Goal: Transaction & Acquisition: Purchase product/service

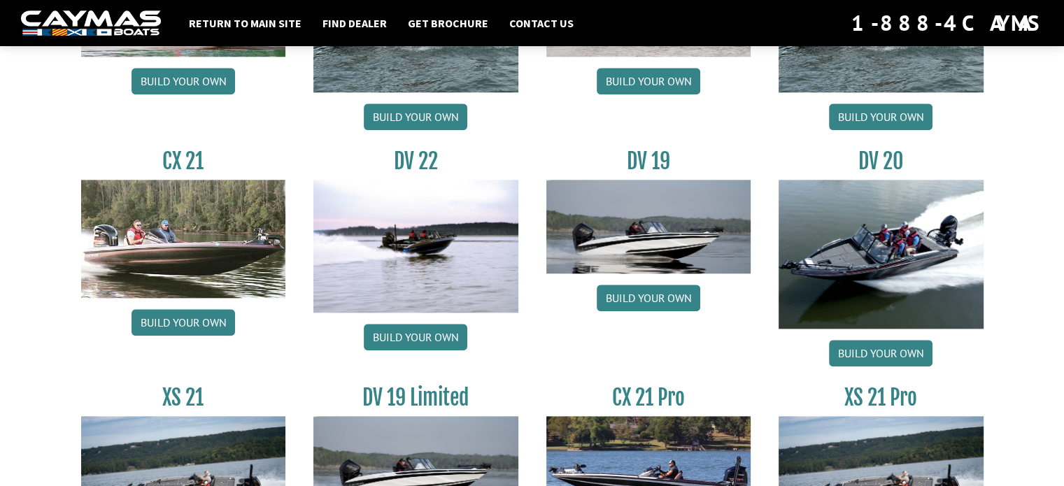
scroll to position [1586, 0]
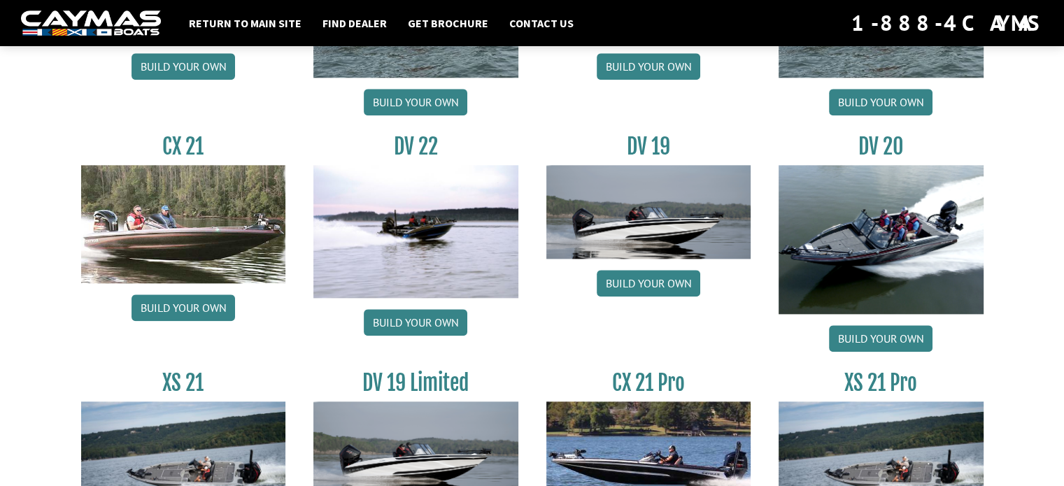
click at [424, 217] on img at bounding box center [415, 231] width 205 height 133
click at [423, 320] on link "Build your own" at bounding box center [416, 322] width 104 height 27
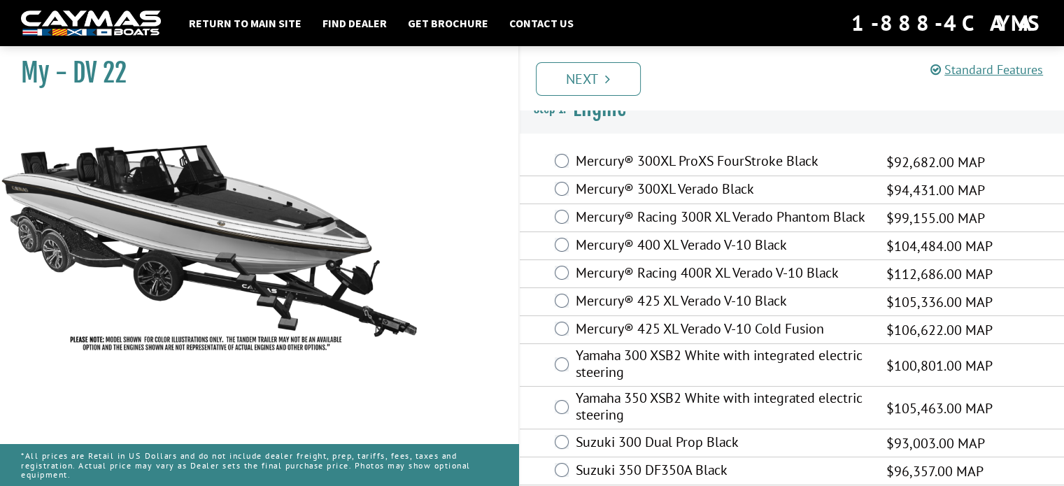
scroll to position [31, 0]
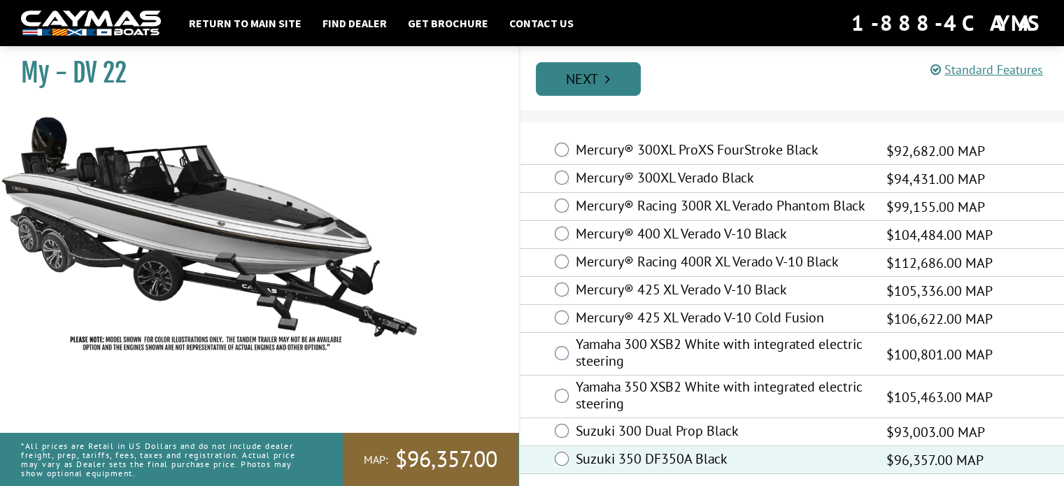
click at [591, 83] on link "Next" at bounding box center [588, 79] width 105 height 34
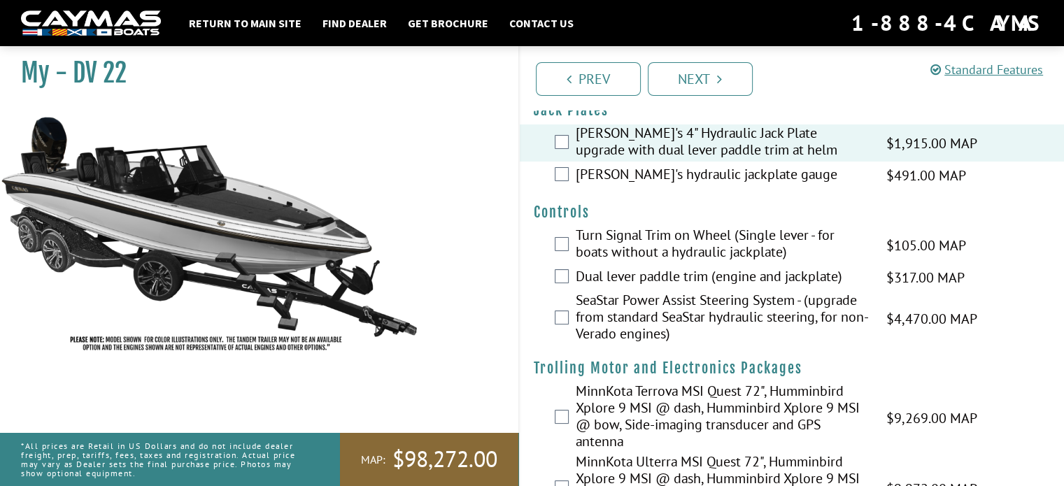
scroll to position [93, 0]
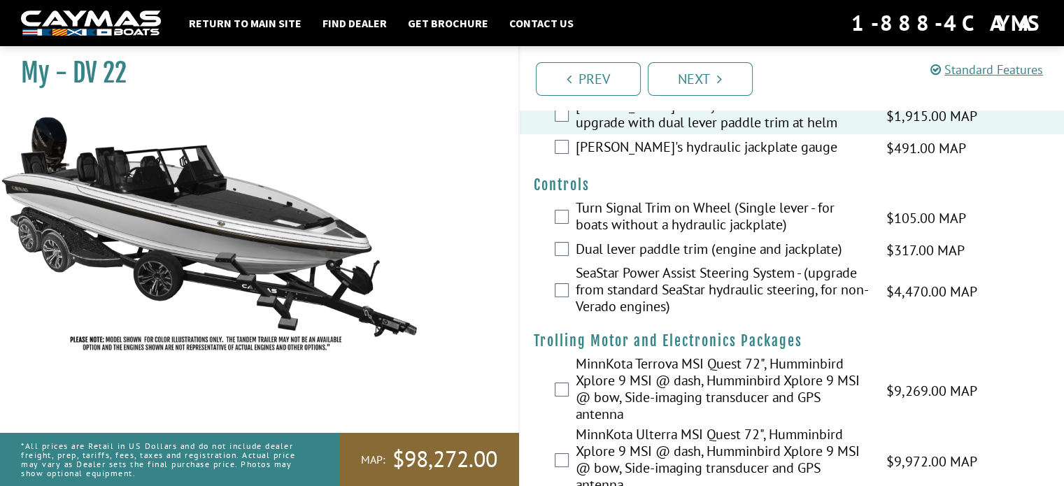
click at [568, 142] on div "[PERSON_NAME]'s hydraulic jackplate gauge $491.00 MAP $580.00 MSRP" at bounding box center [792, 148] width 545 height 28
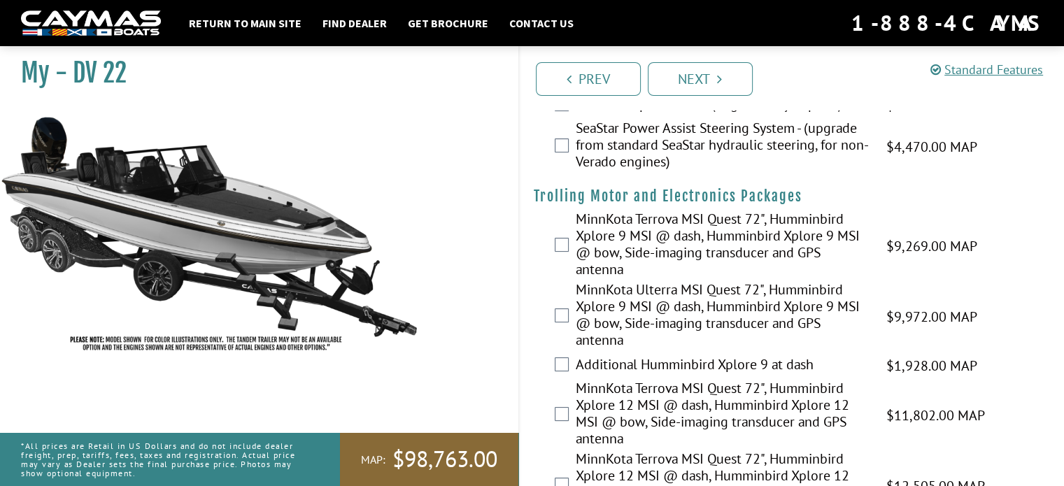
scroll to position [186, 0]
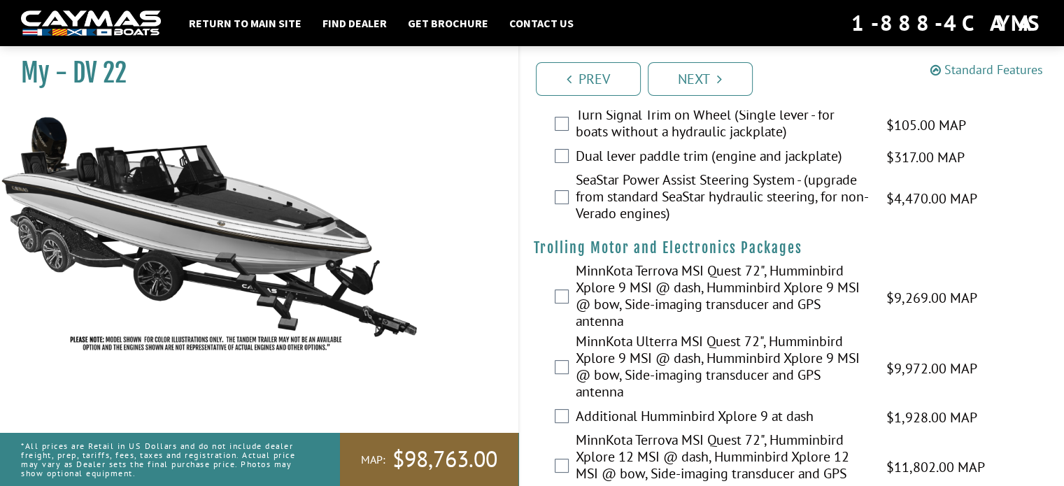
click at [994, 69] on link "Standard Features" at bounding box center [987, 70] width 113 height 16
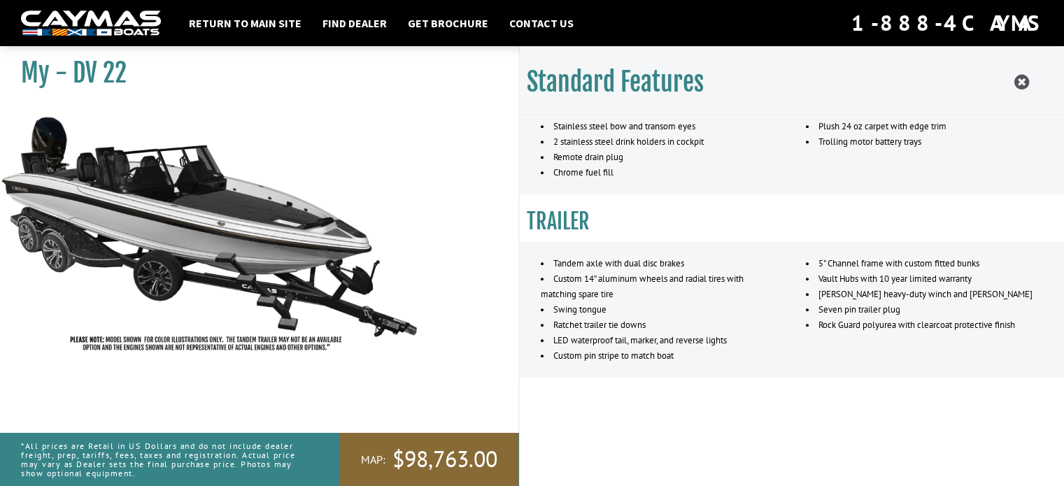
scroll to position [653, 0]
click at [355, 309] on img at bounding box center [210, 233] width 420 height 255
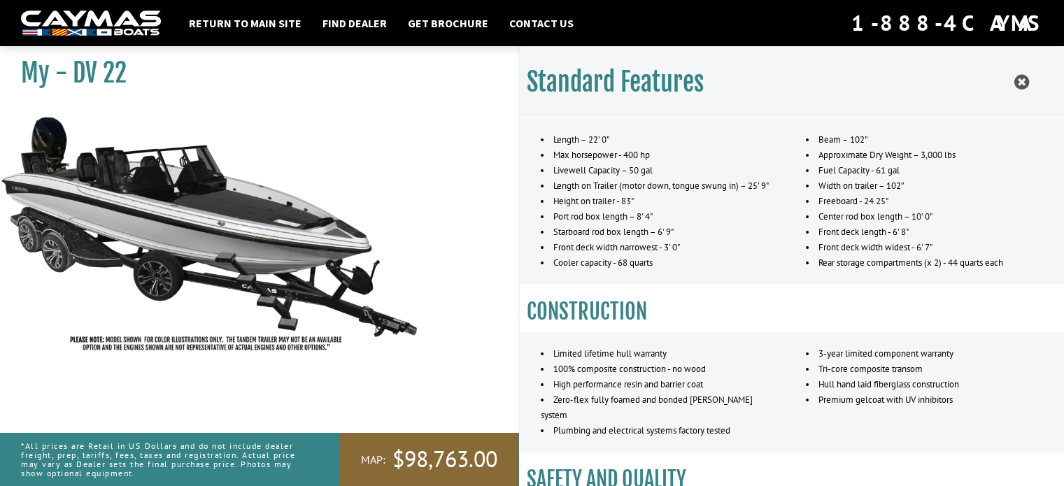
scroll to position [0, 0]
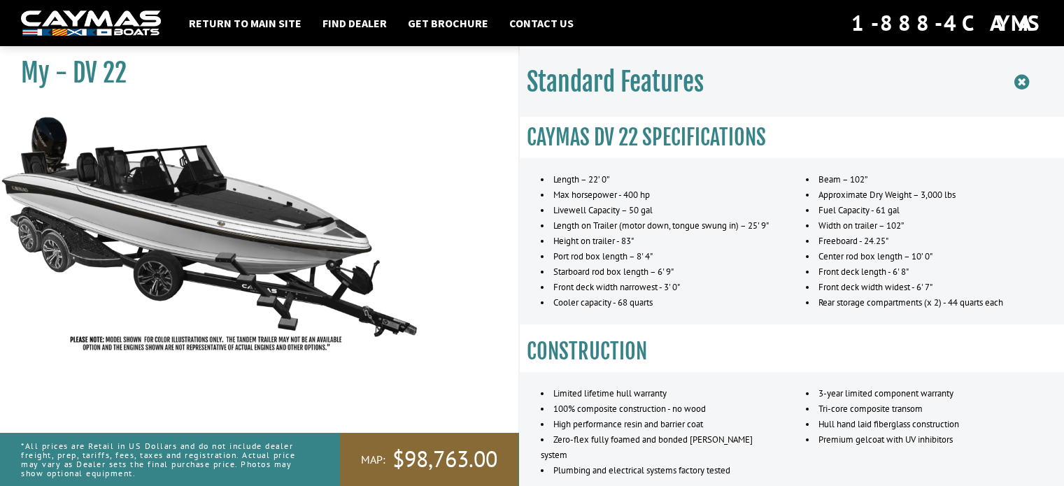
click at [1022, 78] on icon at bounding box center [1022, 81] width 15 height 17
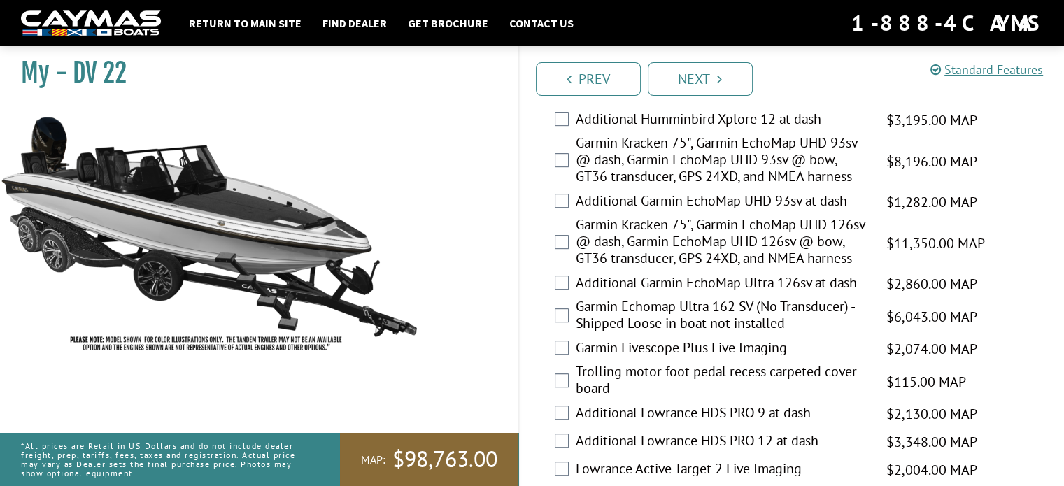
click at [712, 55] on div "Prev Next" at bounding box center [792, 78] width 547 height 64
click at [702, 77] on link "Next" at bounding box center [700, 79] width 105 height 34
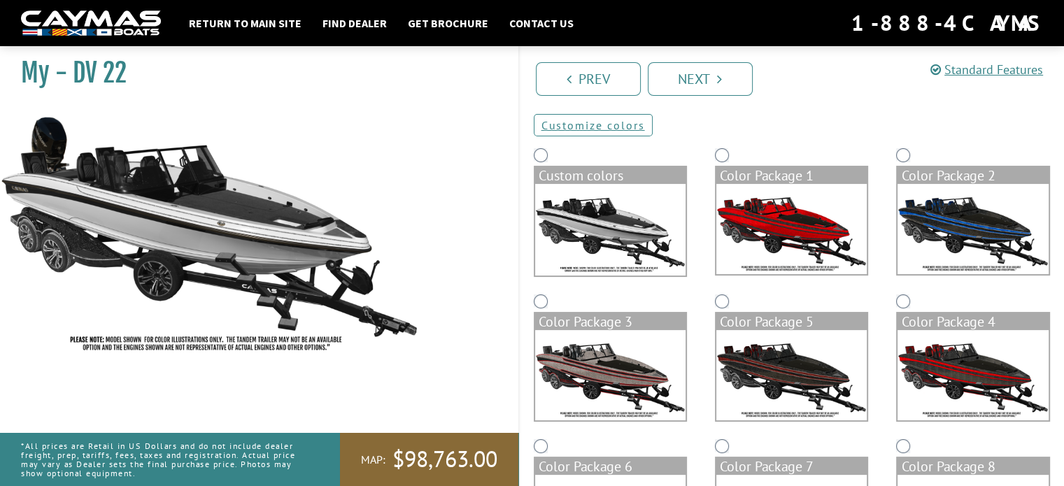
scroll to position [57, 0]
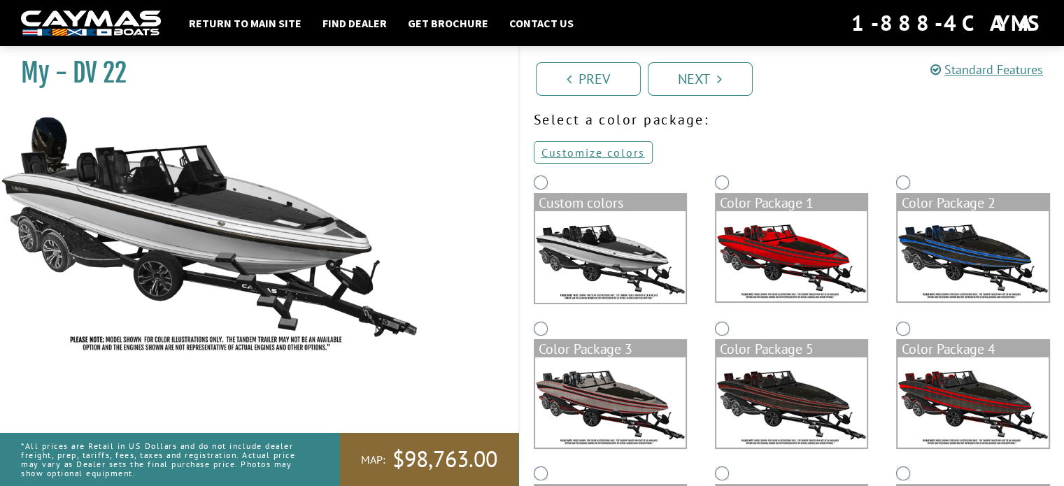
click at [592, 264] on img at bounding box center [610, 257] width 150 height 92
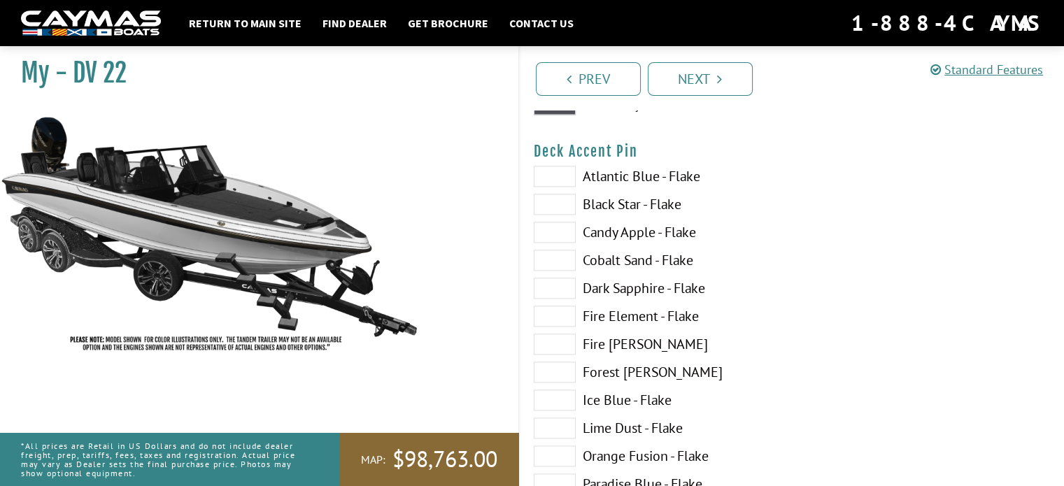
scroll to position [1737, 0]
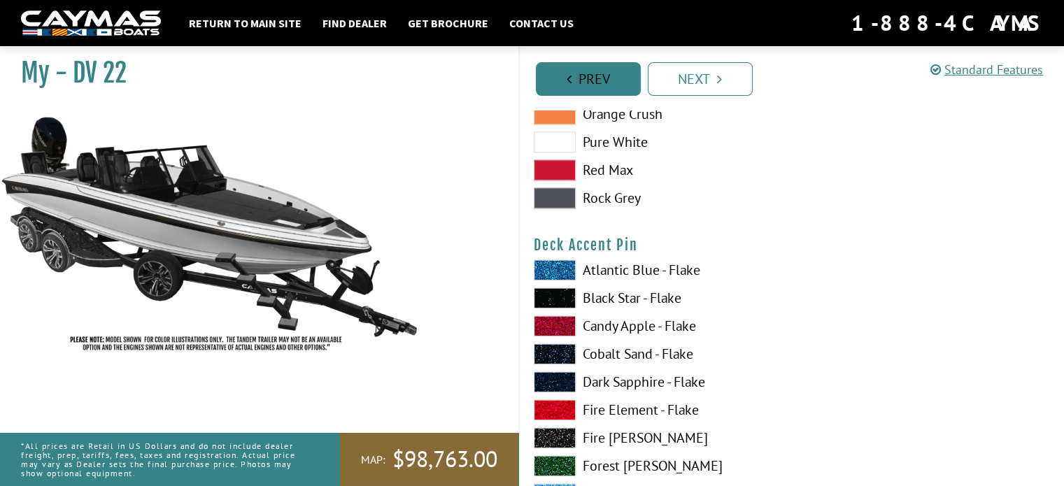
click at [598, 79] on link "Prev" at bounding box center [588, 79] width 105 height 34
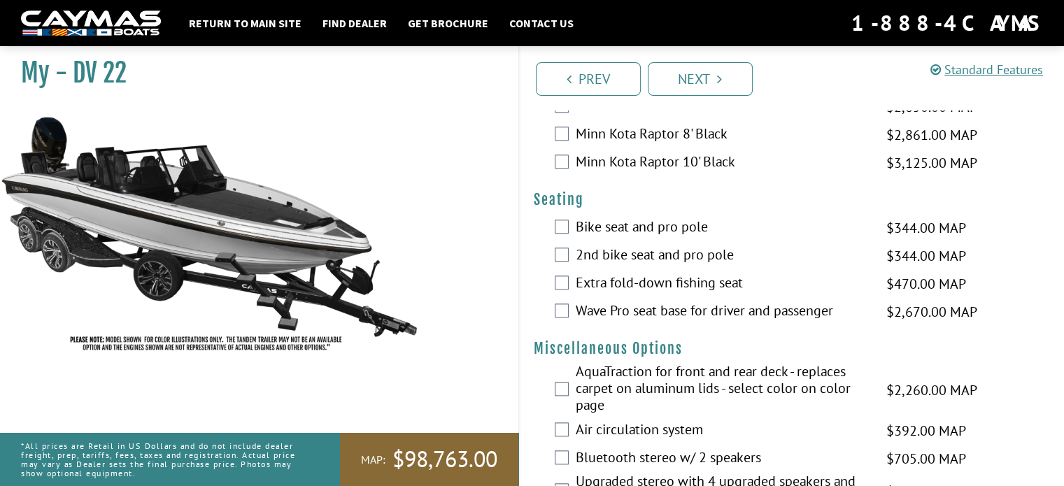
scroll to position [1493, 0]
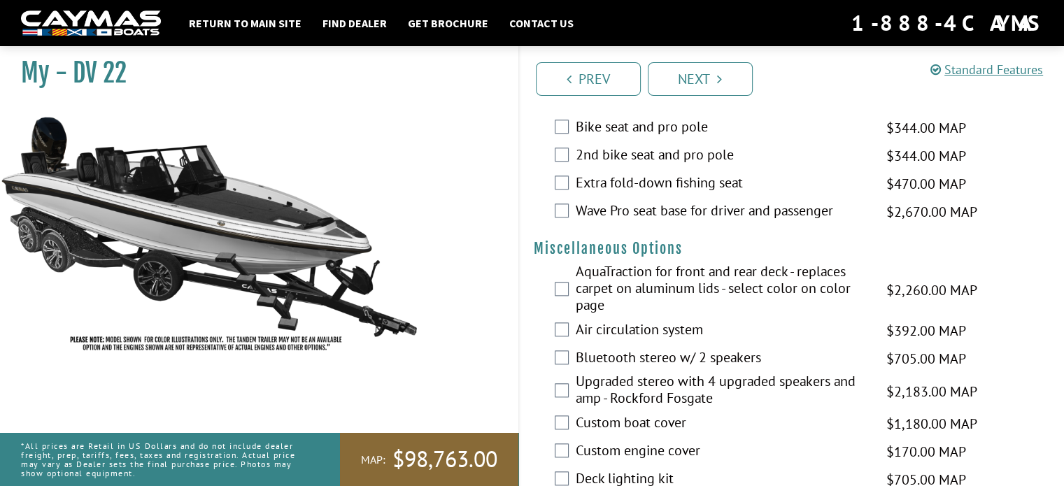
click at [571, 303] on div "AquaTraction for front and rear deck - replaces carpet on aluminum lids - selec…" at bounding box center [792, 290] width 545 height 54
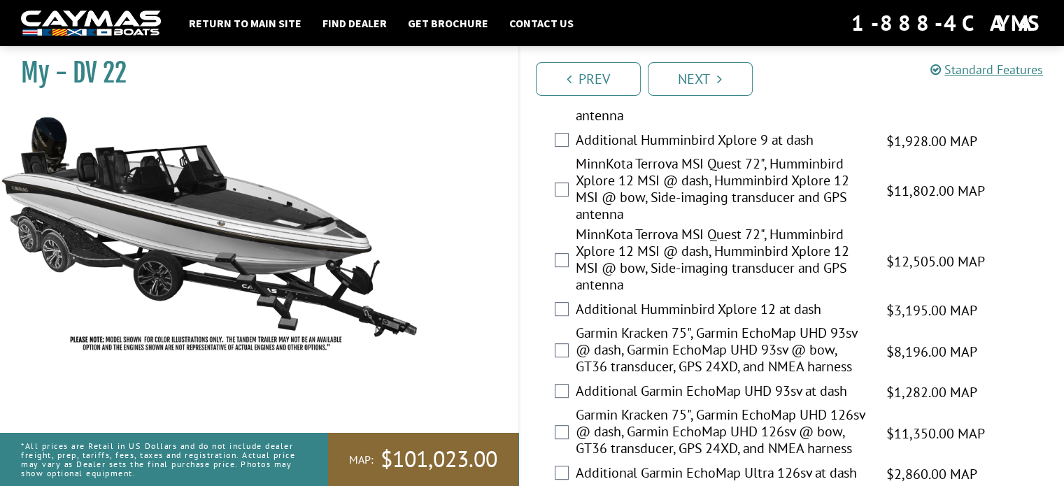
scroll to position [0, 0]
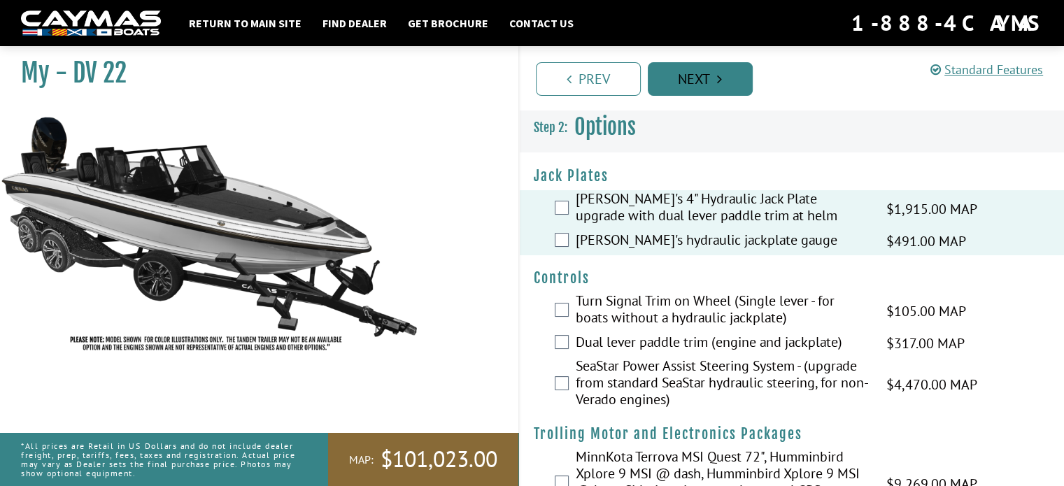
click at [699, 72] on link "Next" at bounding box center [700, 79] width 105 height 34
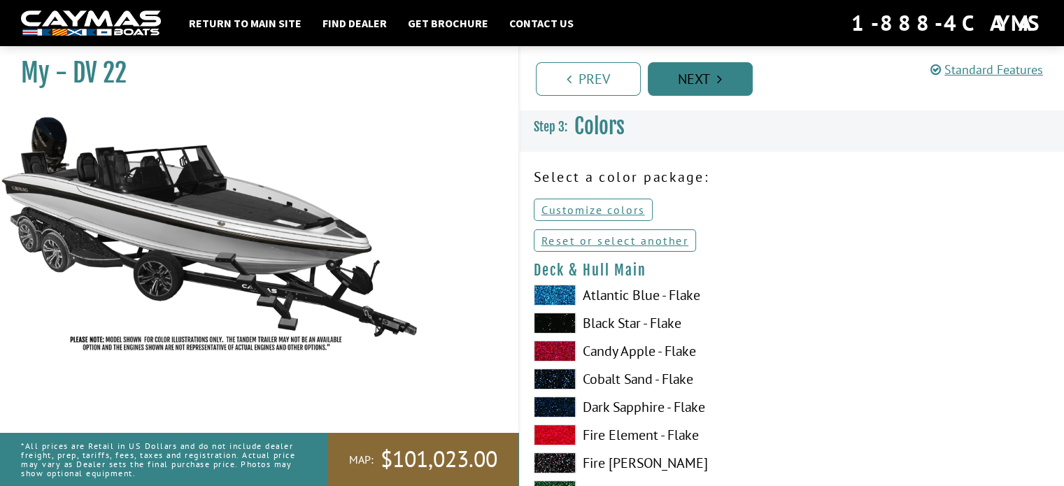
click at [699, 76] on link "Next" at bounding box center [700, 79] width 105 height 34
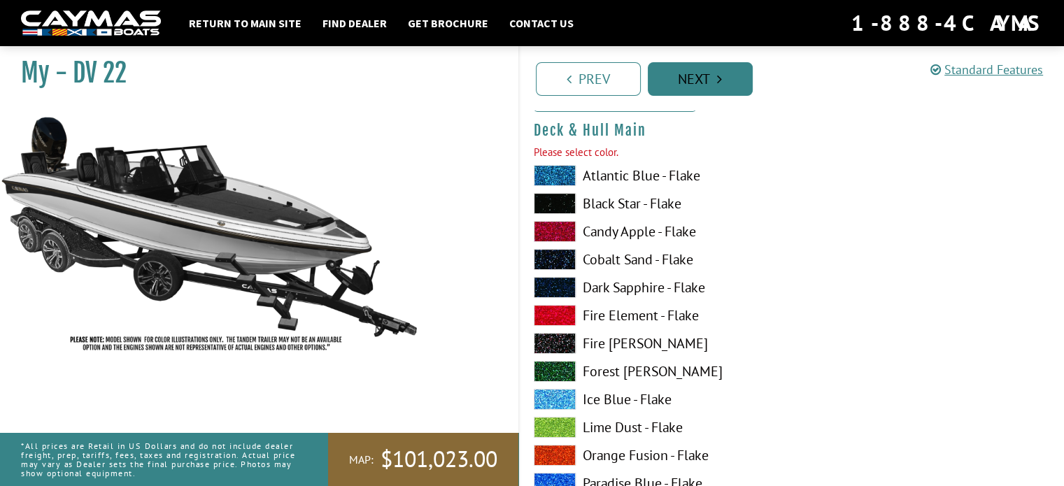
scroll to position [145, 0]
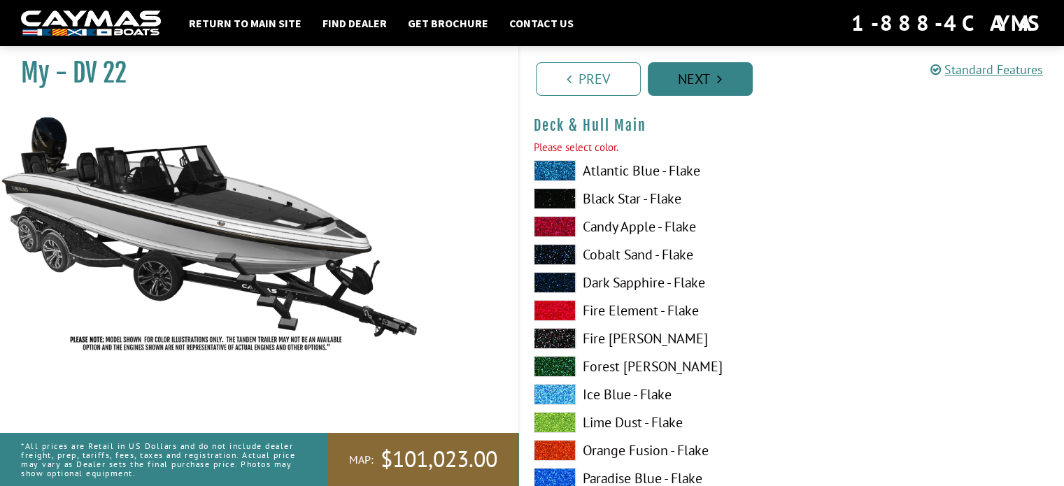
click at [699, 76] on link "Next" at bounding box center [700, 79] width 105 height 34
click at [559, 478] on span at bounding box center [555, 478] width 42 height 21
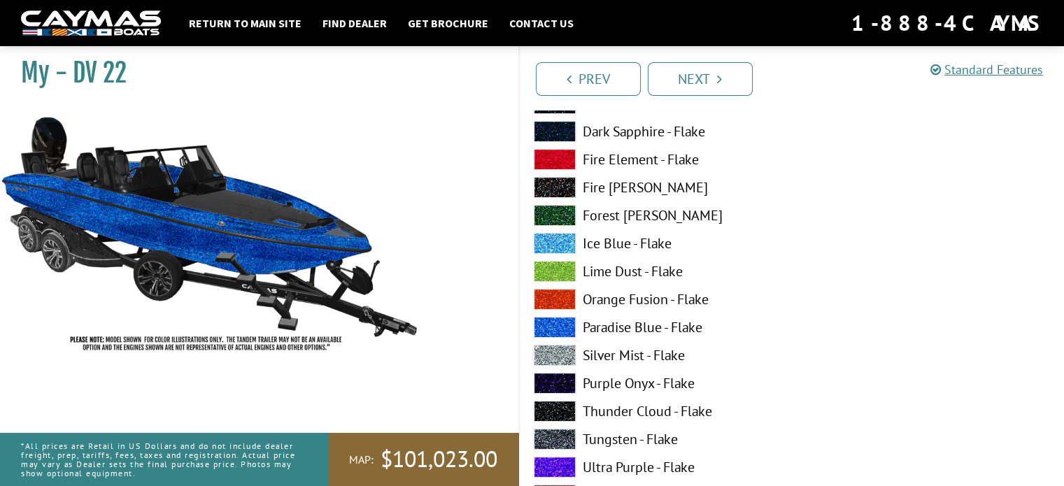
scroll to position [331, 0]
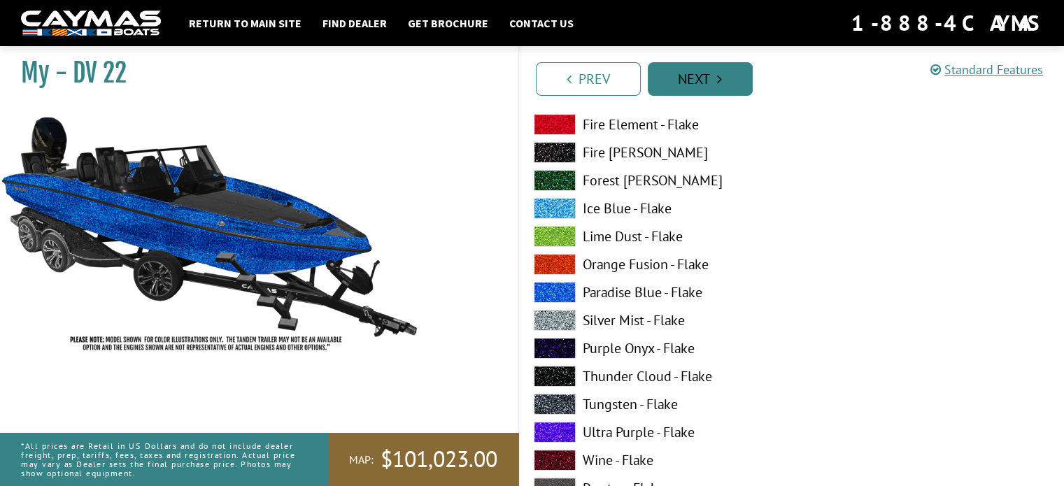
click at [691, 82] on link "Next" at bounding box center [700, 79] width 105 height 34
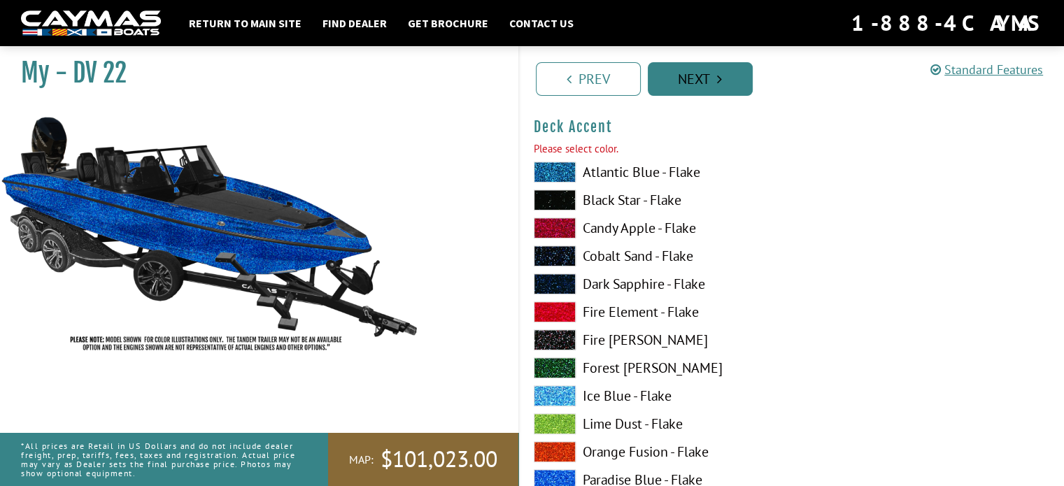
scroll to position [1001, 0]
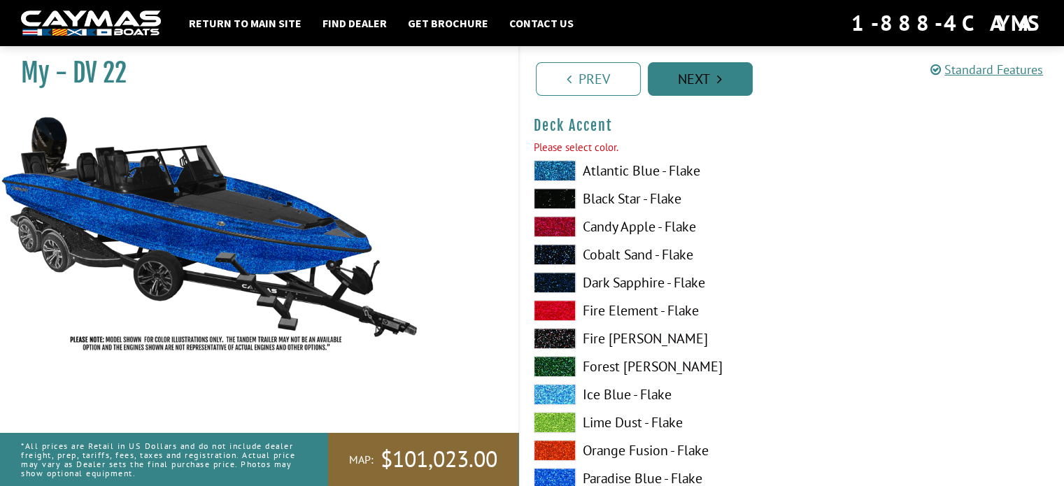
click at [694, 76] on link "Next" at bounding box center [700, 79] width 105 height 34
click at [565, 224] on span at bounding box center [555, 226] width 42 height 21
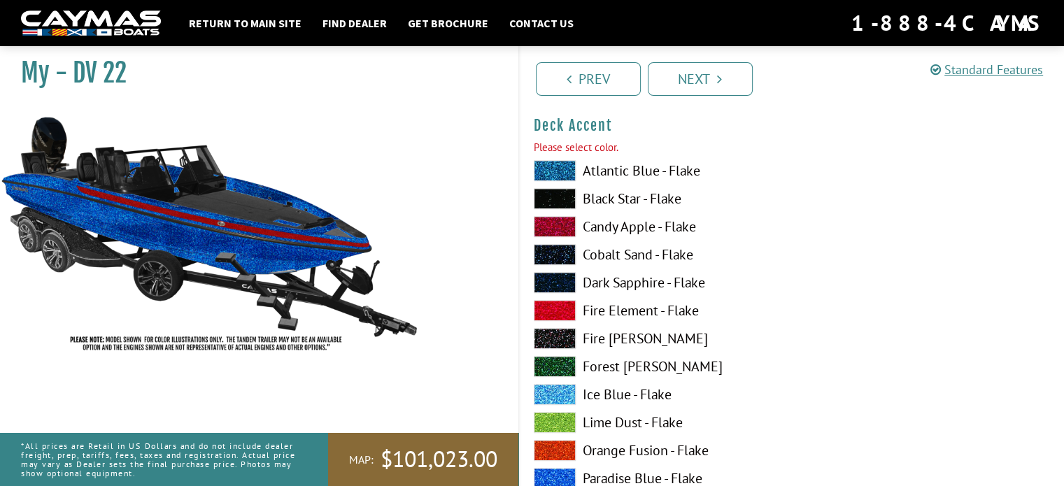
click at [562, 199] on span at bounding box center [555, 198] width 42 height 21
click at [538, 330] on span at bounding box center [555, 338] width 42 height 21
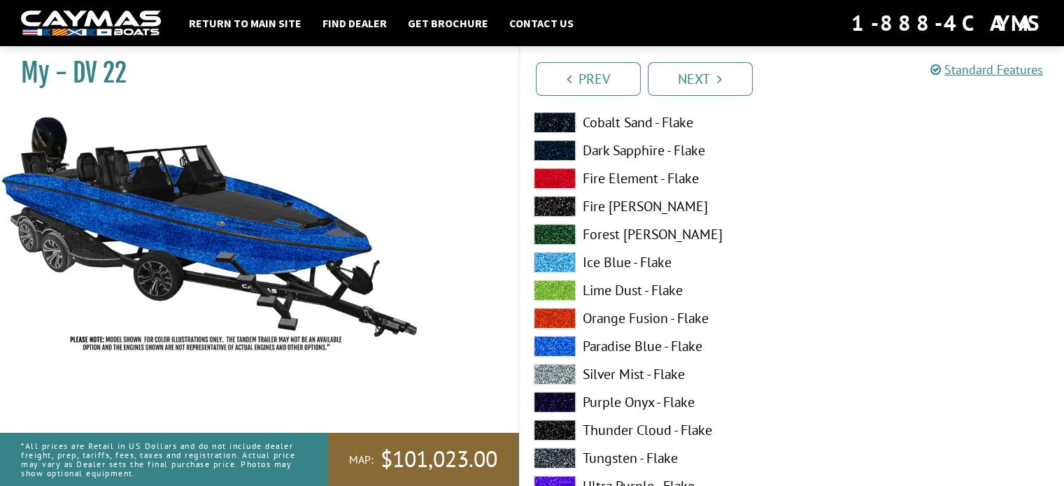
scroll to position [1187, 0]
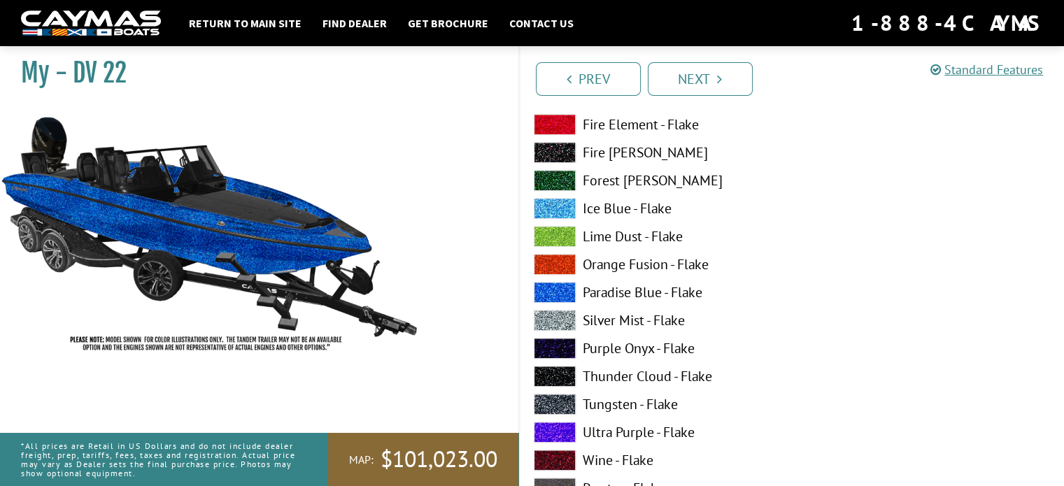
click at [565, 425] on span at bounding box center [555, 432] width 42 height 21
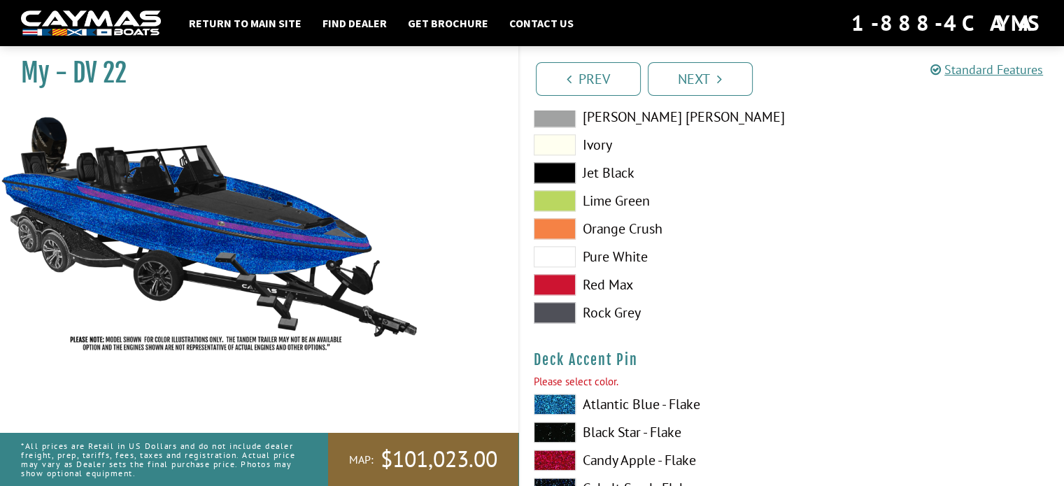
scroll to position [1747, 0]
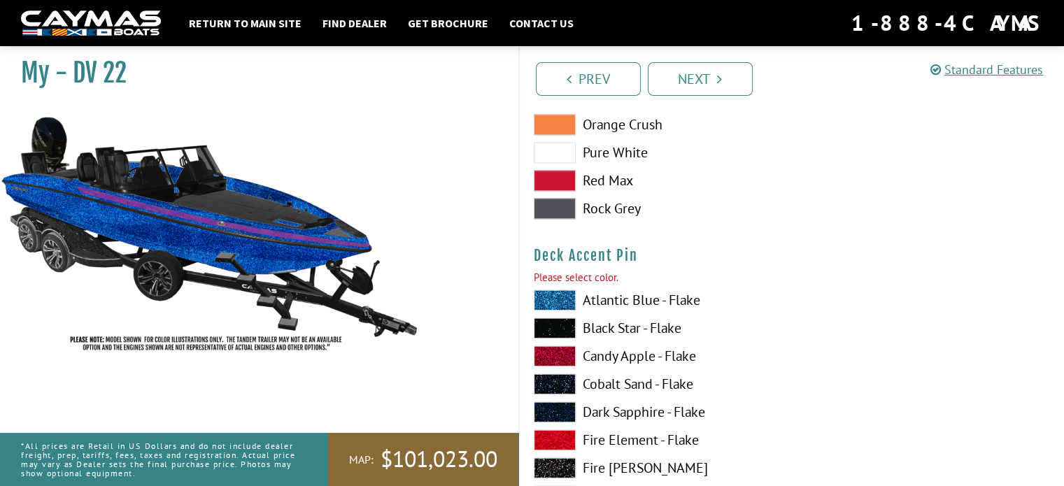
click at [552, 440] on span at bounding box center [555, 440] width 42 height 21
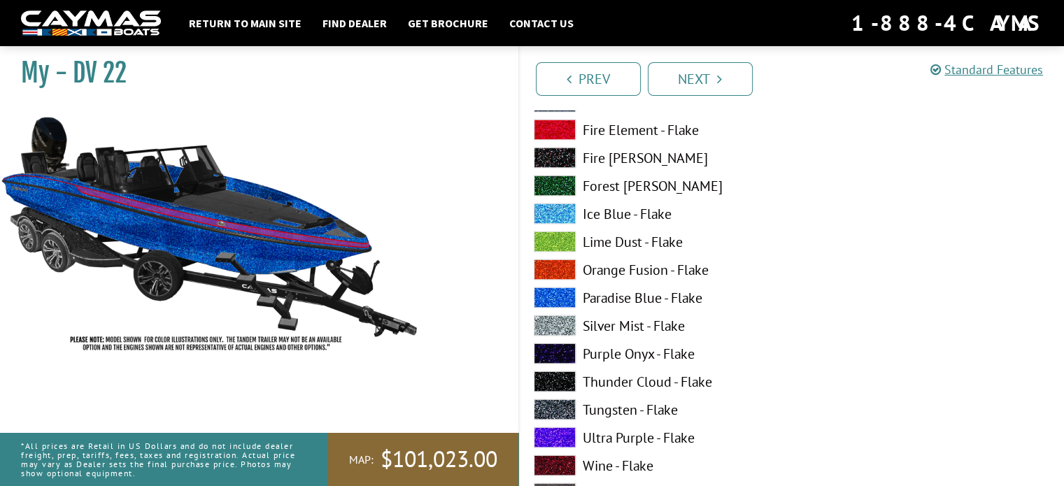
scroll to position [2680, 0]
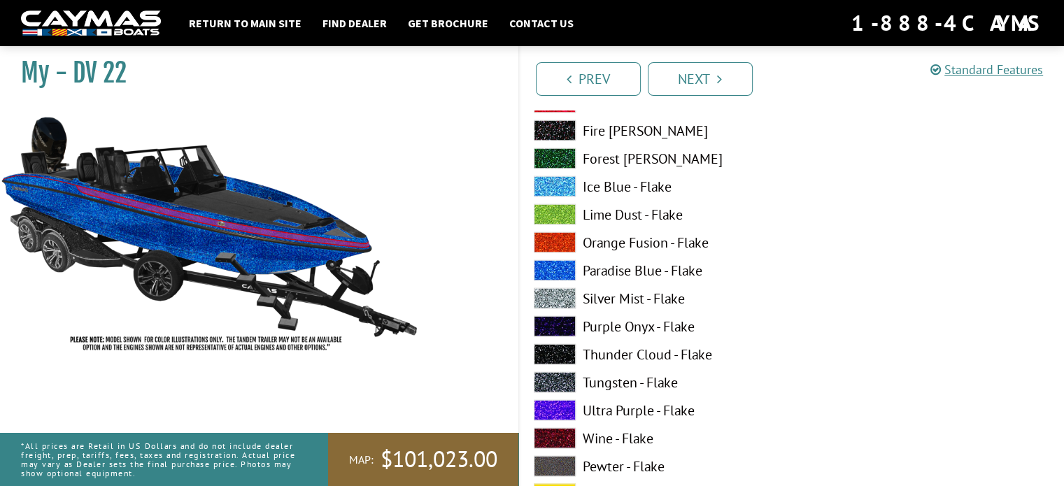
click at [554, 381] on span at bounding box center [555, 382] width 42 height 21
click at [554, 465] on span at bounding box center [555, 466] width 42 height 21
click at [564, 402] on span at bounding box center [555, 410] width 42 height 21
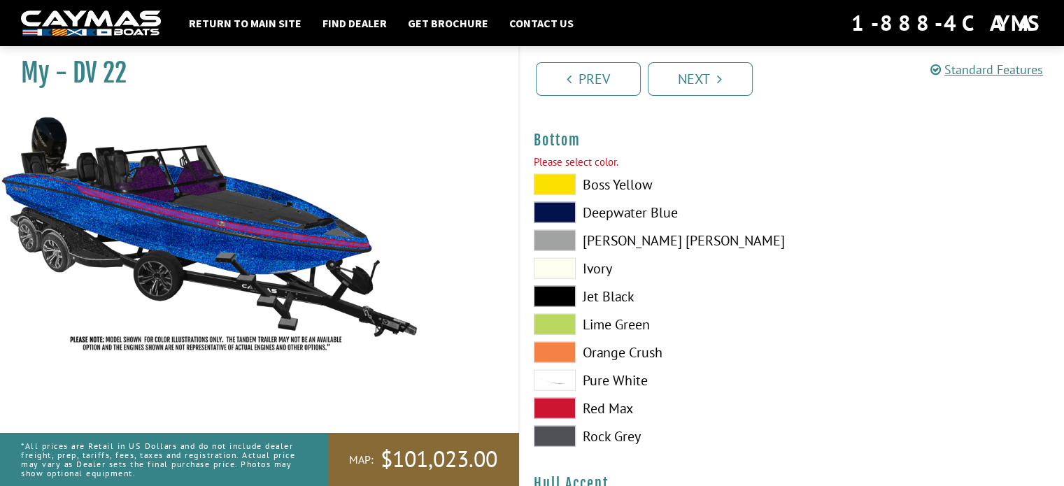
scroll to position [3520, 0]
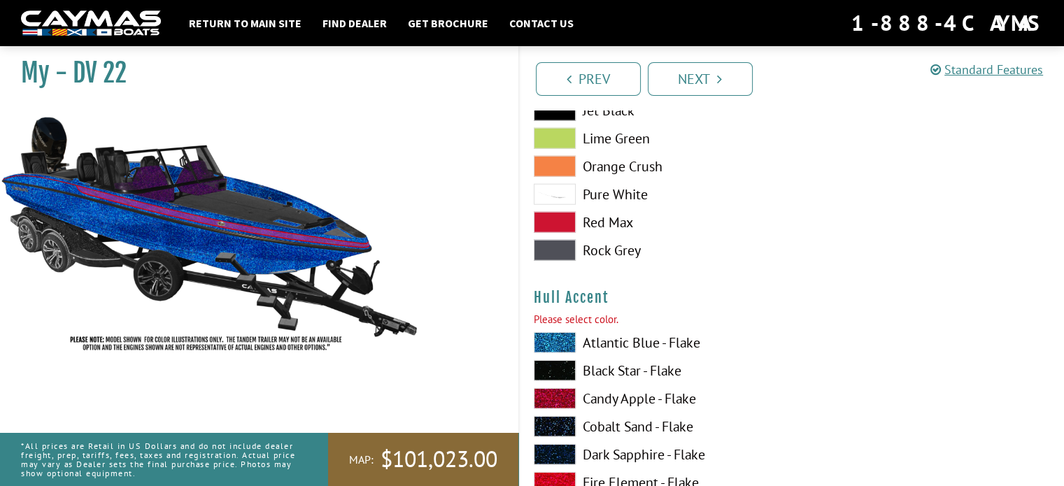
click at [555, 251] on span at bounding box center [555, 250] width 42 height 21
click at [553, 139] on span at bounding box center [555, 138] width 42 height 21
click at [549, 164] on span at bounding box center [555, 166] width 42 height 21
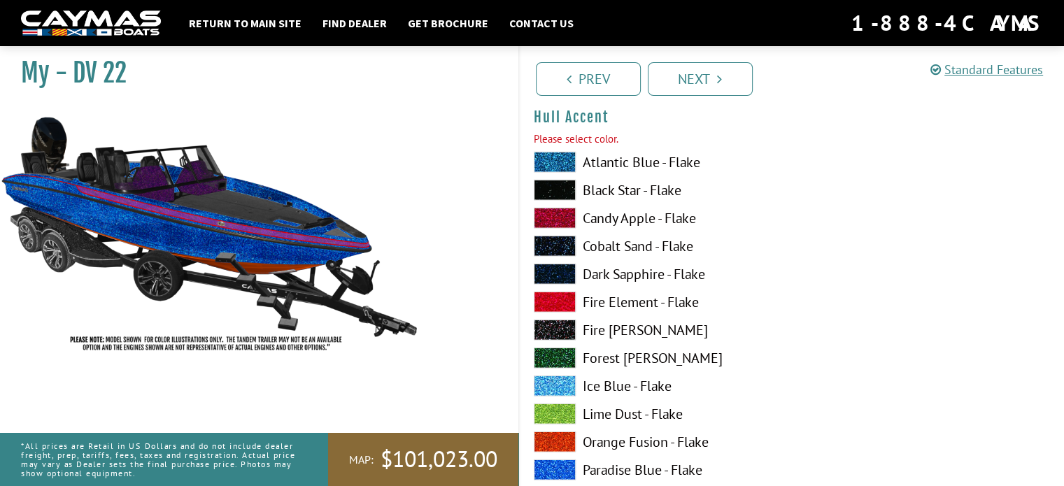
scroll to position [3706, 0]
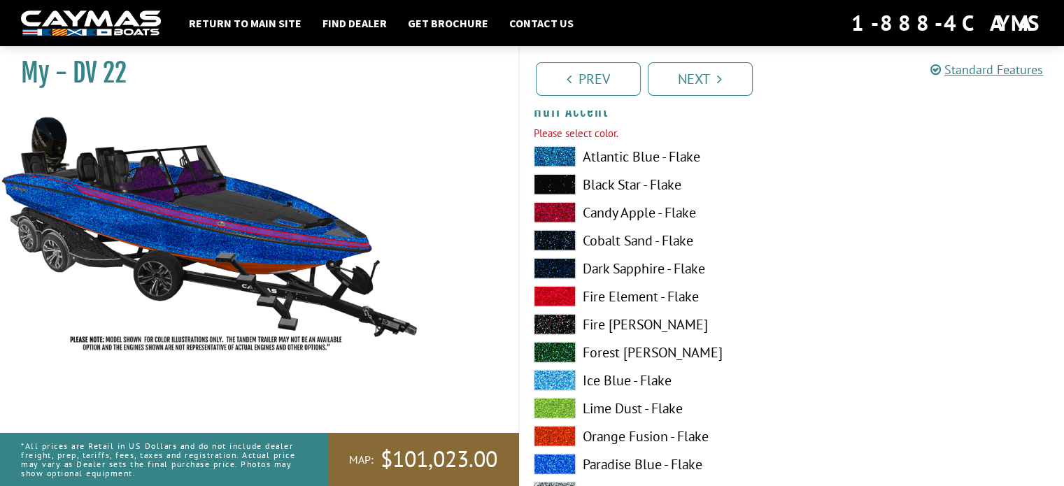
click at [554, 402] on span at bounding box center [555, 408] width 42 height 21
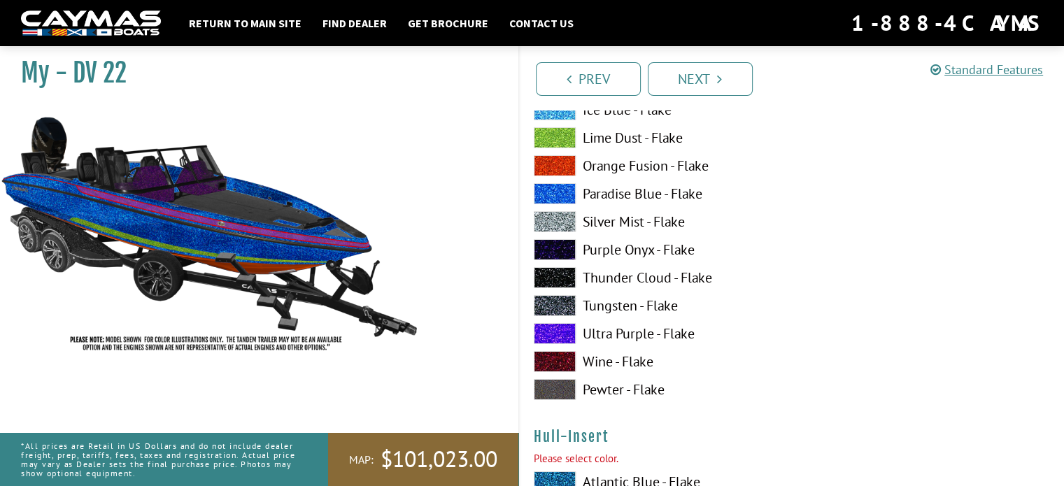
scroll to position [4826, 0]
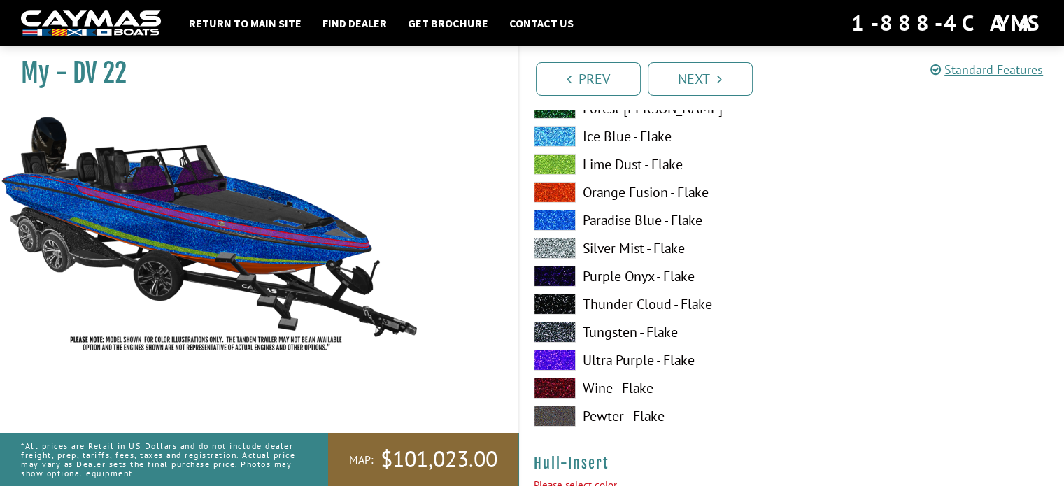
click at [556, 416] on span at bounding box center [555, 416] width 42 height 21
click at [557, 414] on span at bounding box center [555, 416] width 42 height 21
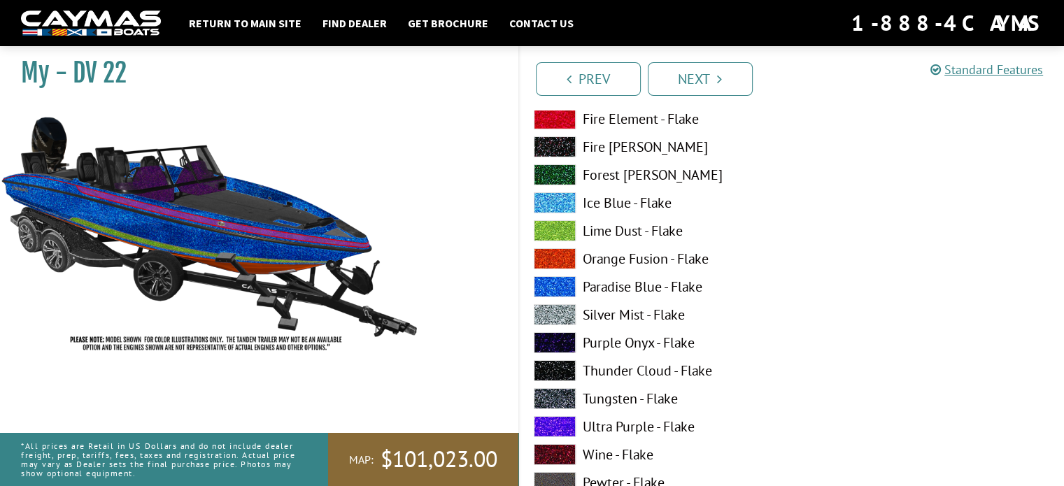
scroll to position [4733, 0]
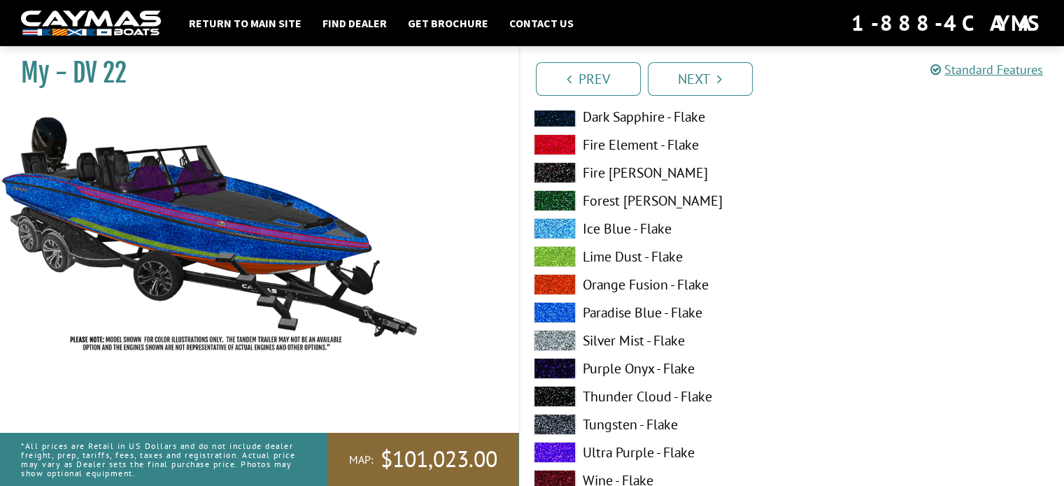
click at [559, 136] on span at bounding box center [555, 144] width 42 height 21
click at [707, 74] on link "Next" at bounding box center [700, 79] width 105 height 34
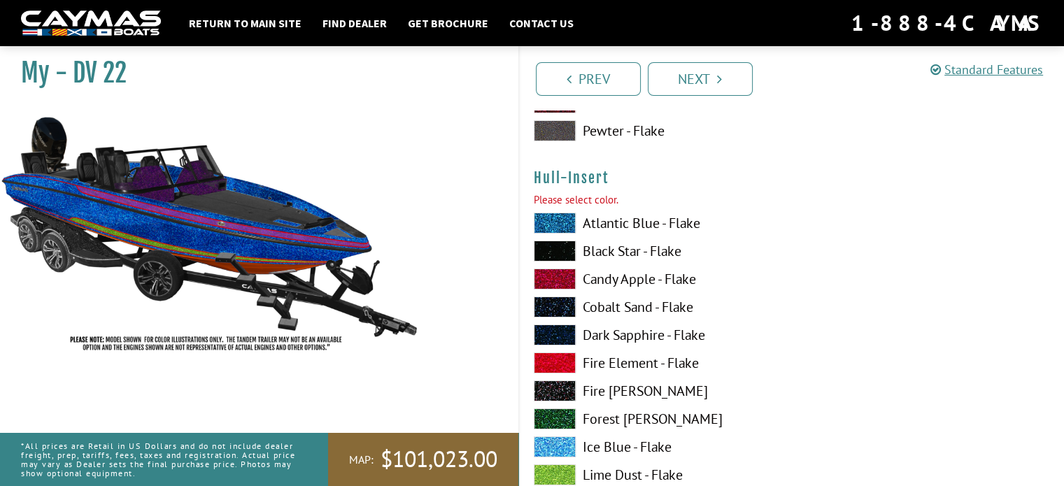
scroll to position [5043, 0]
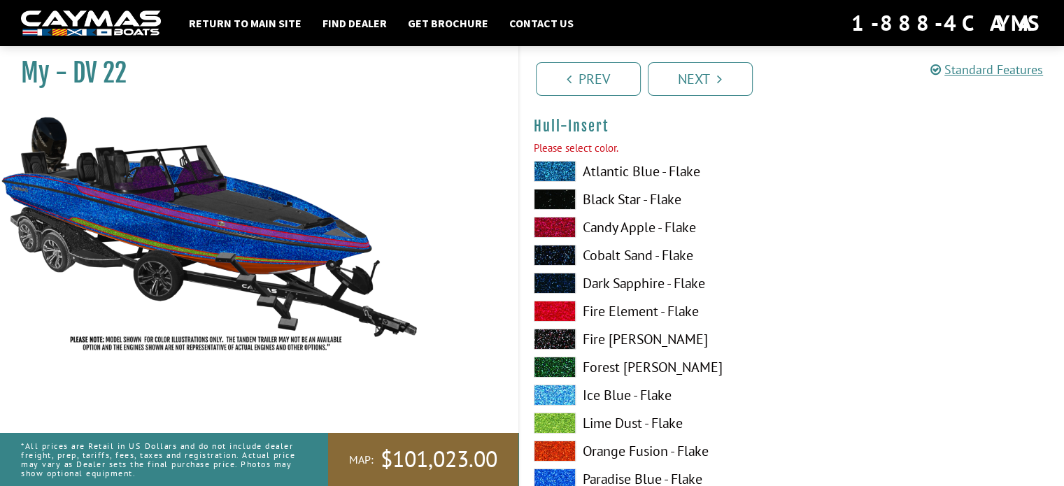
click at [555, 397] on span at bounding box center [555, 395] width 42 height 21
click at [552, 445] on span at bounding box center [555, 451] width 42 height 21
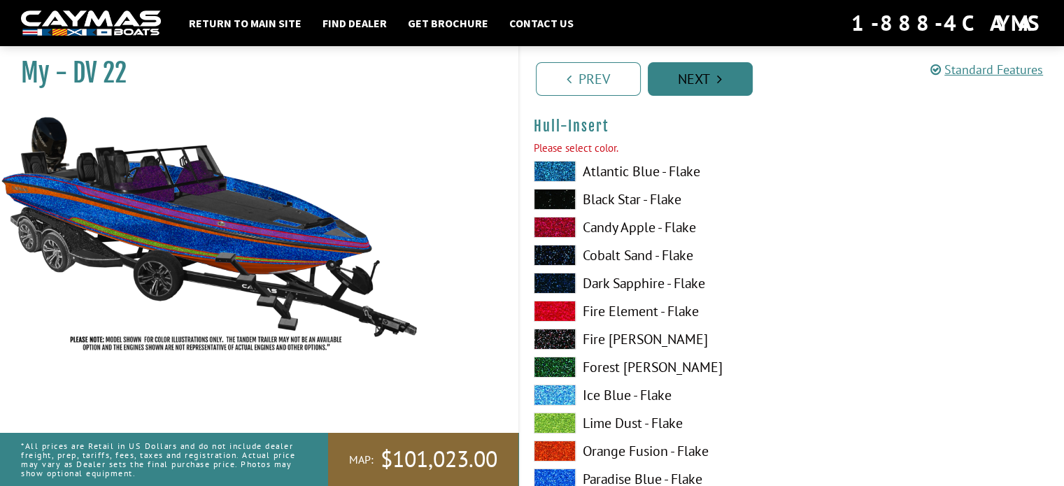
click at [705, 76] on link "Next" at bounding box center [700, 79] width 105 height 34
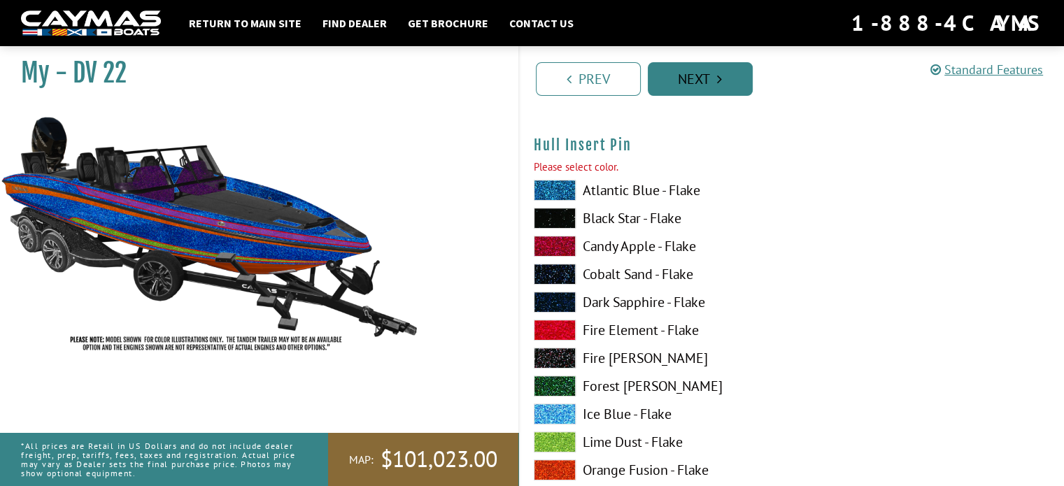
scroll to position [5898, 0]
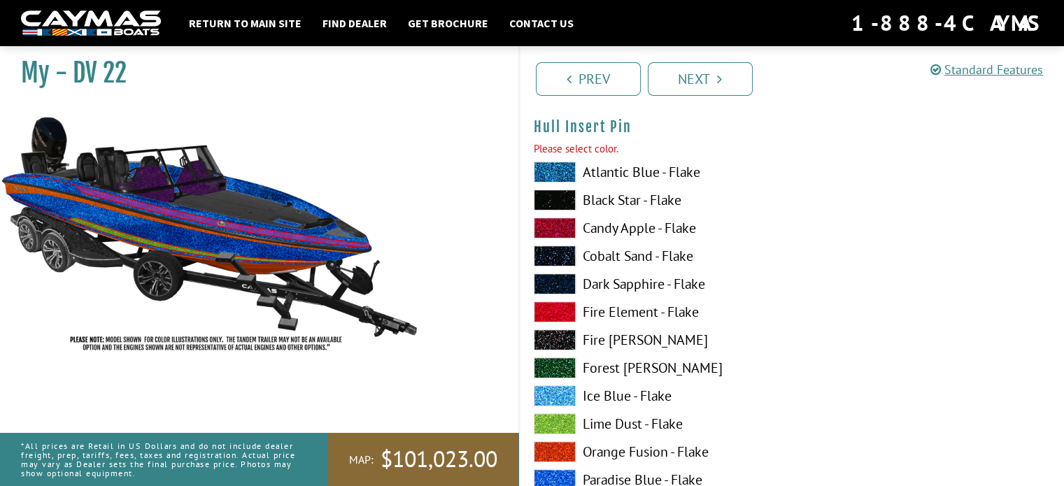
click at [553, 445] on span at bounding box center [555, 452] width 42 height 21
click at [563, 308] on span at bounding box center [555, 312] width 42 height 21
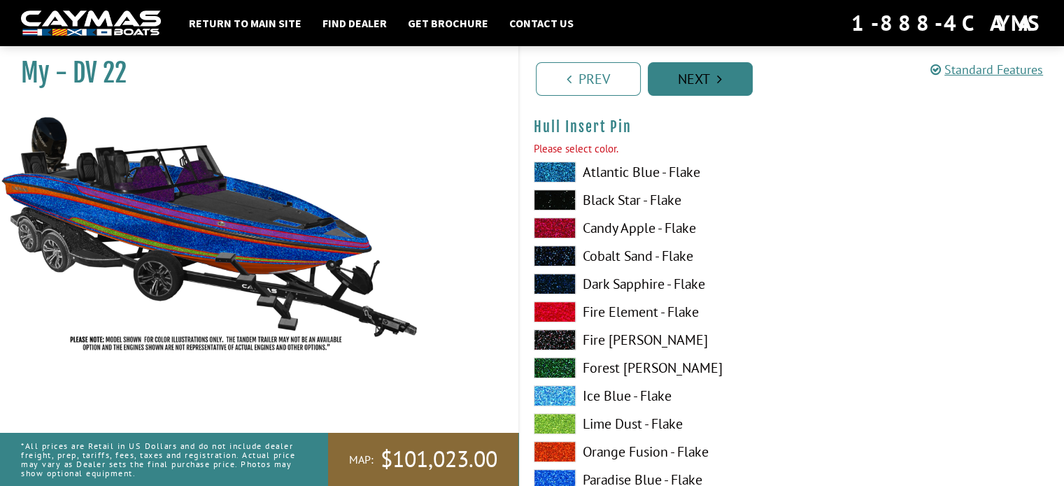
click at [692, 83] on link "Next" at bounding box center [700, 79] width 105 height 34
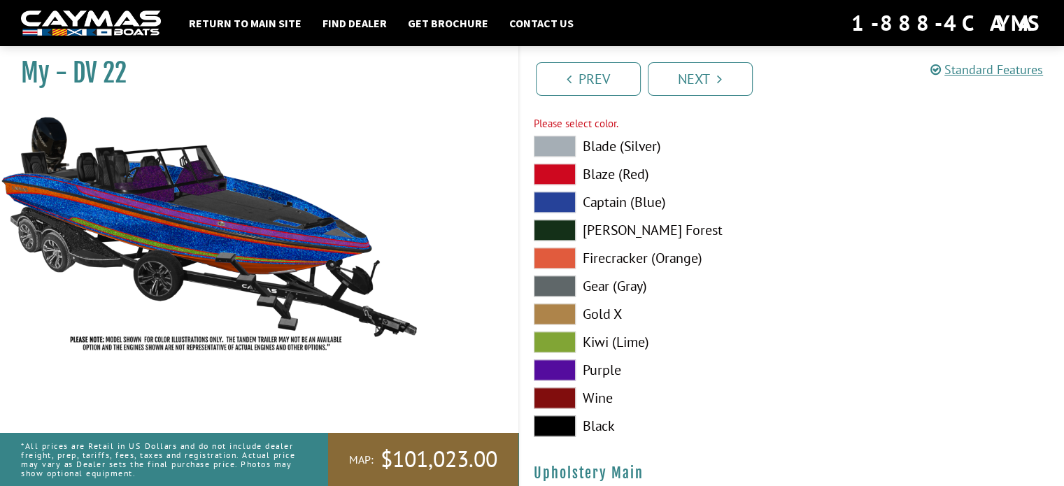
scroll to position [6660, 0]
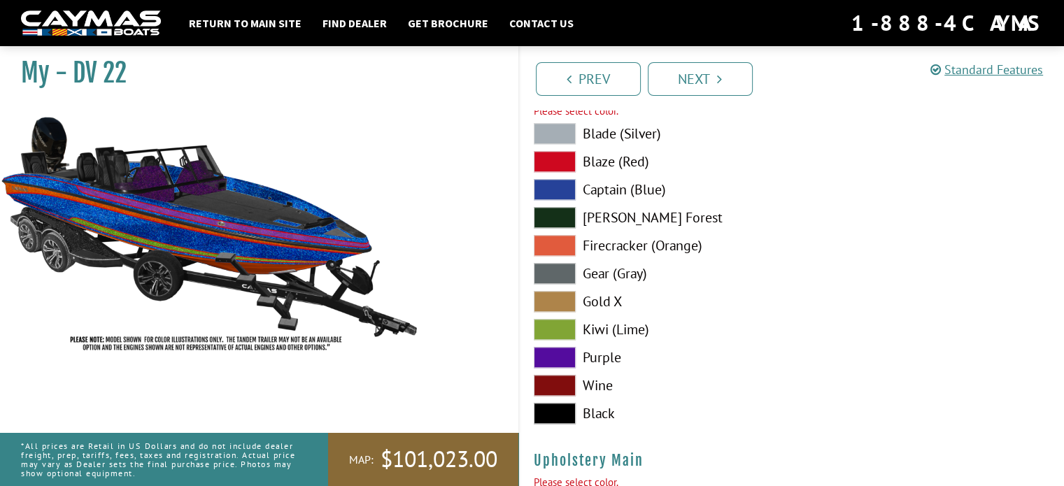
click at [552, 219] on span at bounding box center [555, 217] width 42 height 21
click at [551, 335] on span at bounding box center [555, 329] width 42 height 21
click at [539, 407] on span at bounding box center [555, 413] width 42 height 21
click at [560, 293] on span at bounding box center [555, 301] width 42 height 21
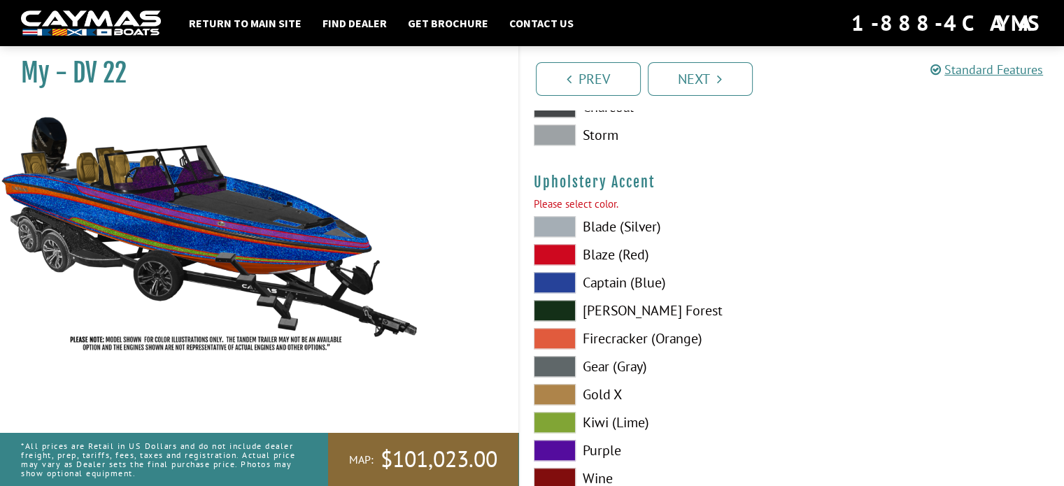
click at [565, 279] on span at bounding box center [555, 282] width 42 height 21
click at [549, 341] on span at bounding box center [555, 338] width 42 height 21
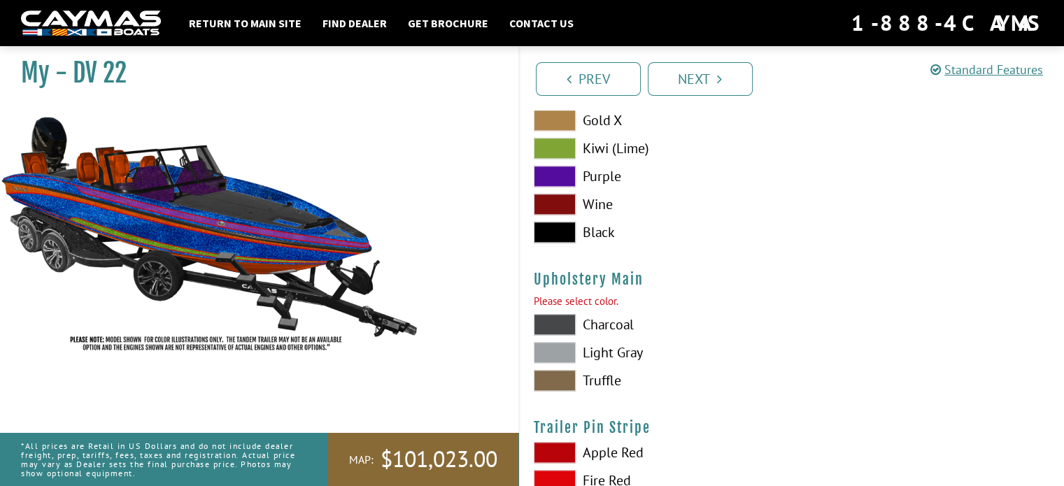
scroll to position [6847, 0]
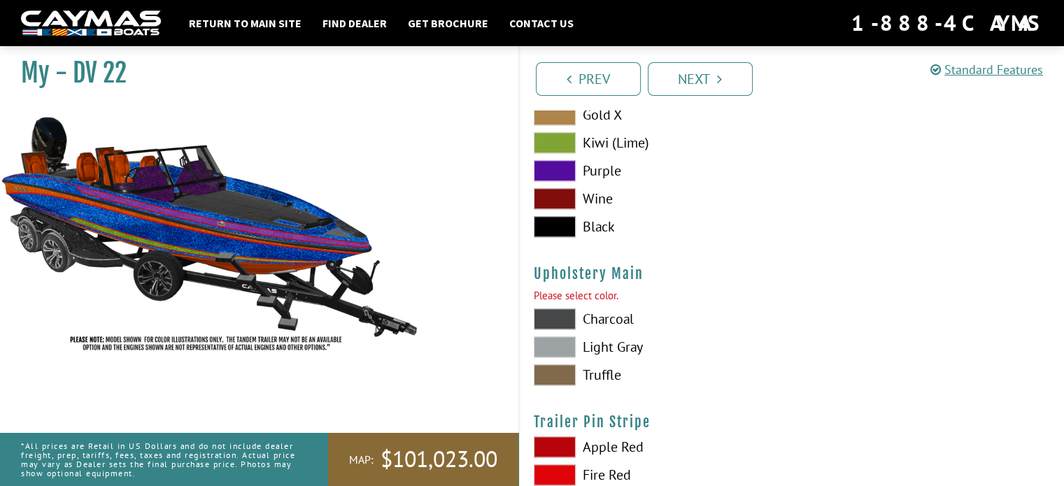
click at [551, 309] on span at bounding box center [555, 319] width 42 height 21
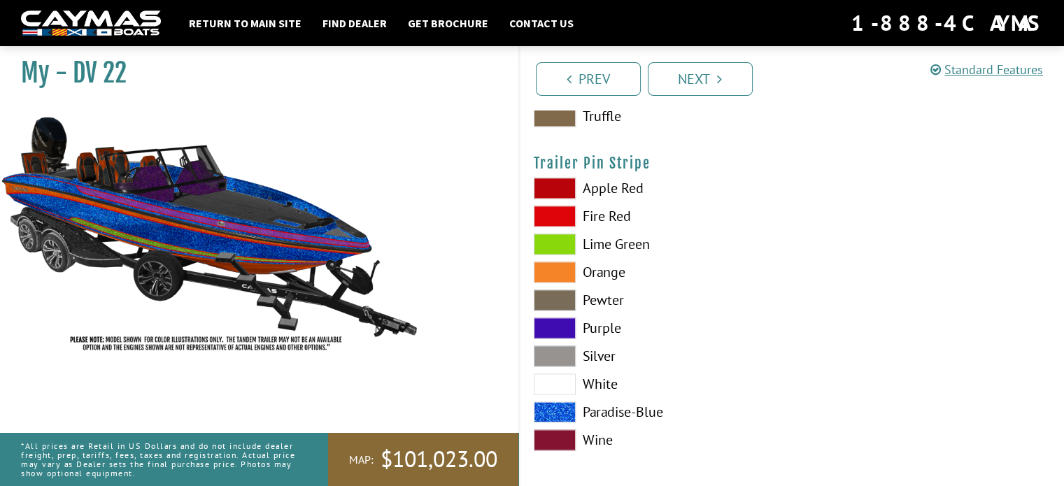
scroll to position [7110, 0]
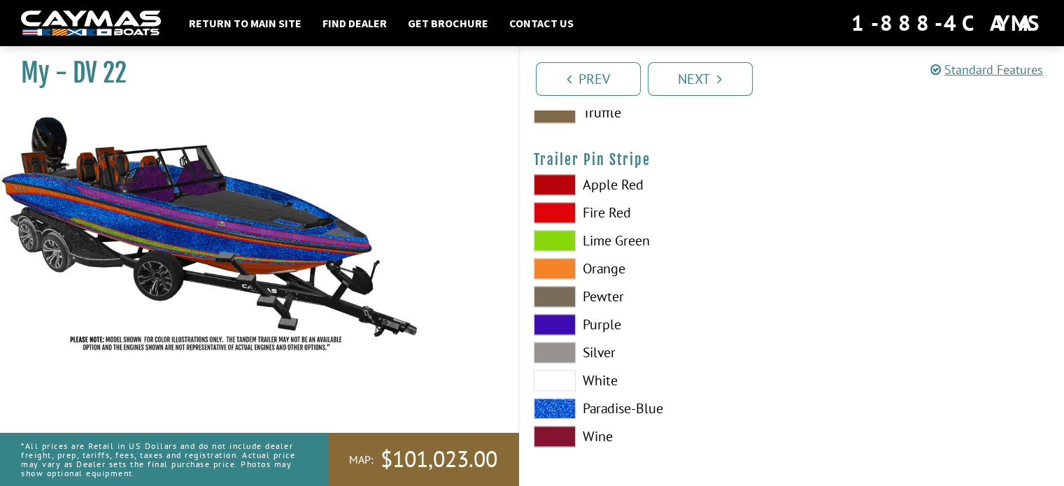
click at [550, 314] on span at bounding box center [555, 324] width 42 height 21
click at [694, 77] on link "Next" at bounding box center [700, 79] width 105 height 34
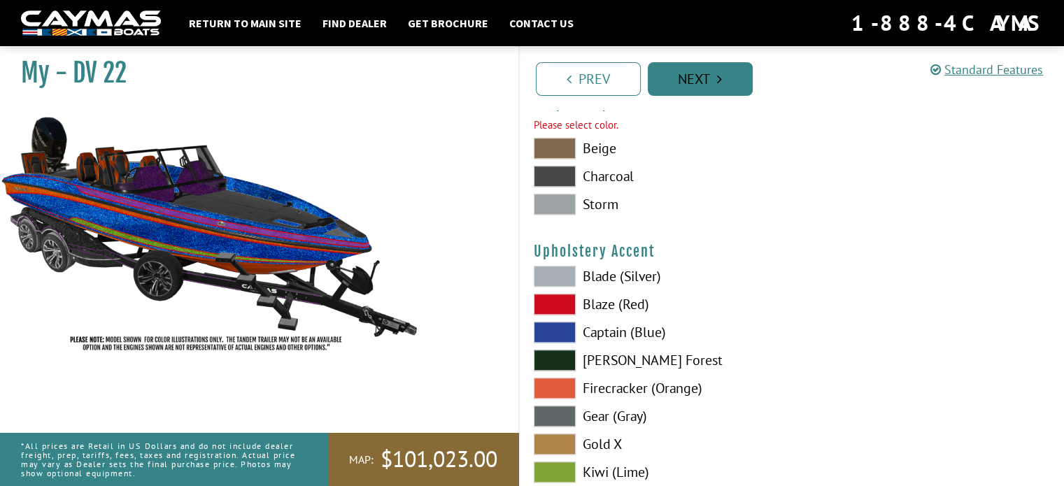
scroll to position [6474, 0]
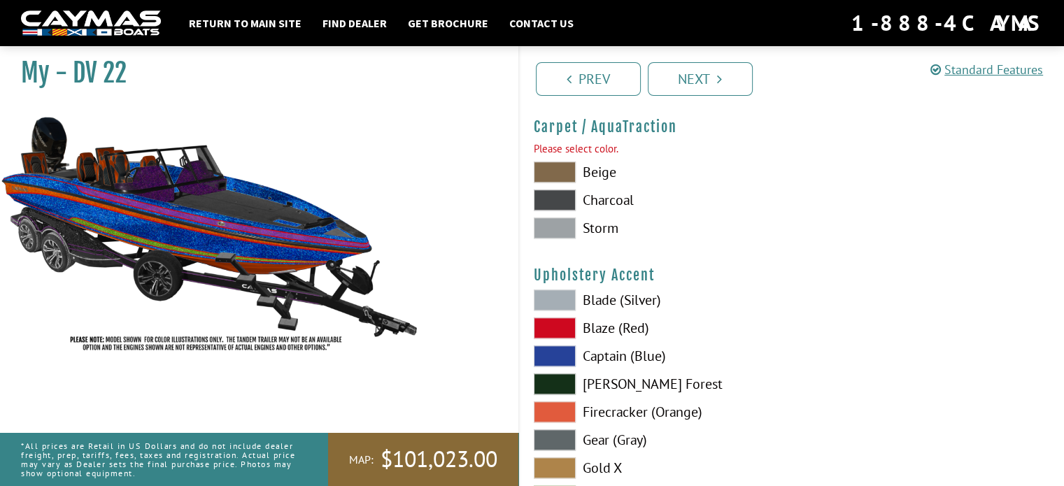
click at [542, 199] on span at bounding box center [555, 200] width 42 height 21
click at [551, 221] on span at bounding box center [555, 228] width 42 height 21
click at [691, 72] on link "Next" at bounding box center [700, 79] width 105 height 34
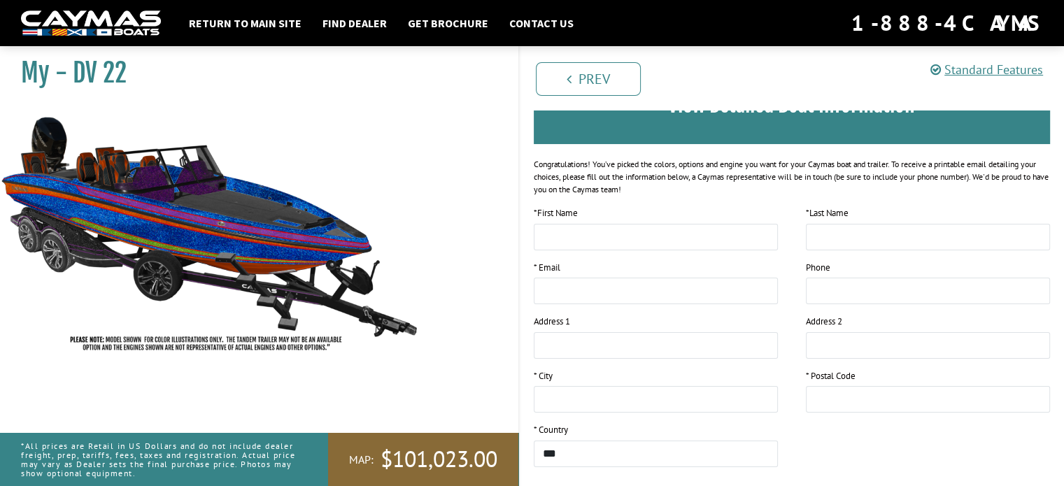
scroll to position [0, 0]
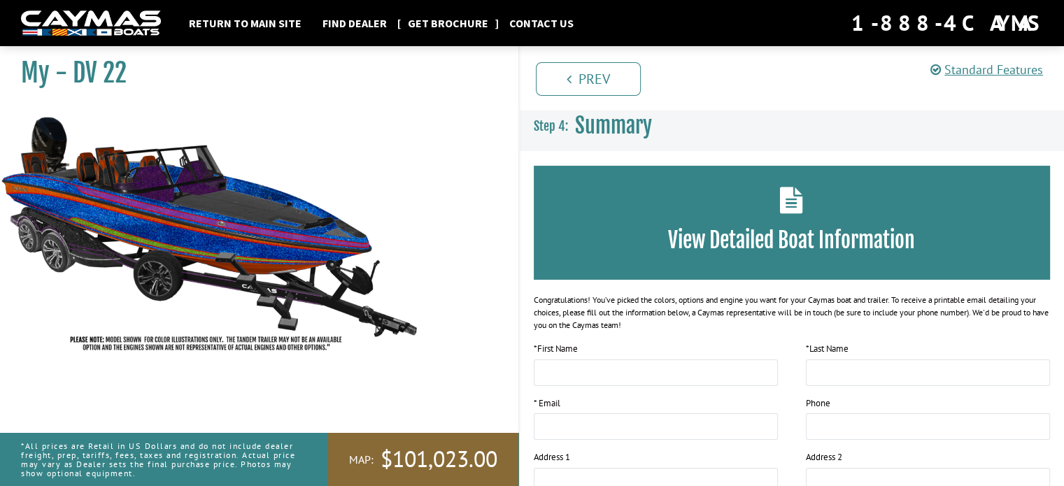
click at [440, 19] on link "Get Brochure" at bounding box center [448, 23] width 94 height 18
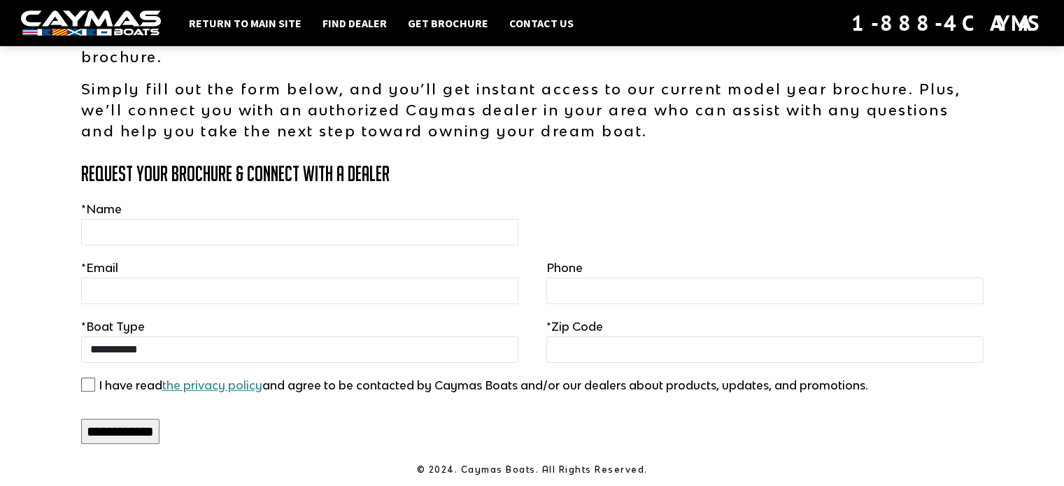
scroll to position [143, 0]
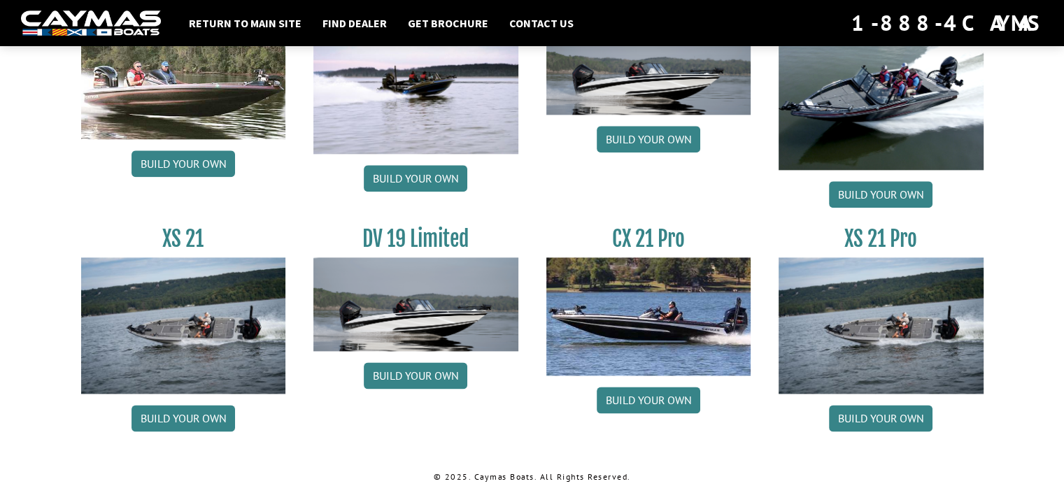
scroll to position [1738, 0]
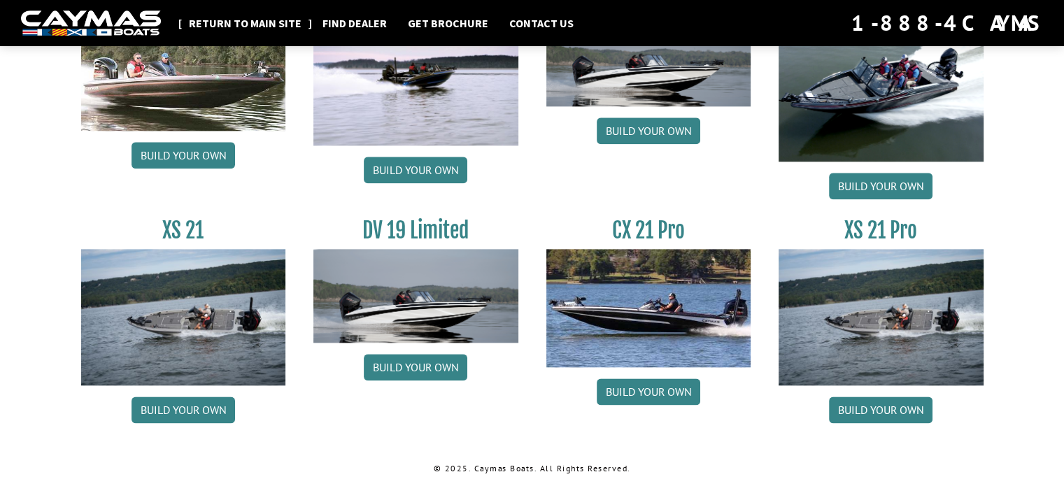
click at [258, 22] on link "Return to main site" at bounding box center [245, 23] width 127 height 18
